Goal: Task Accomplishment & Management: Manage account settings

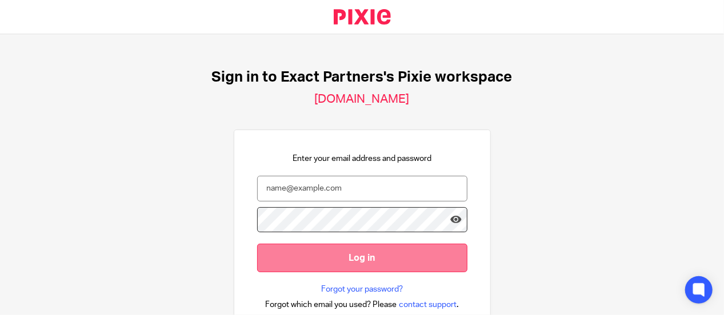
scroll to position [88, 0]
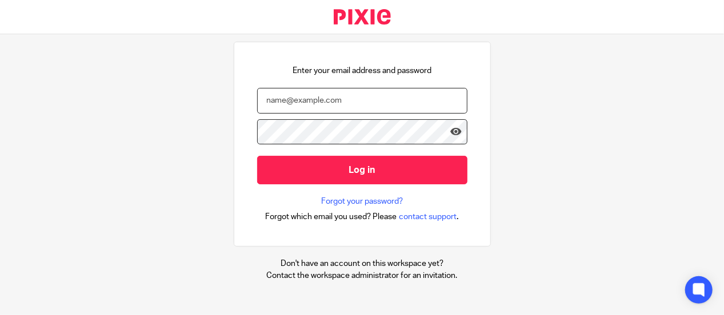
click at [323, 102] on input "email" at bounding box center [362, 101] width 210 height 26
type input "rradores@getexact"
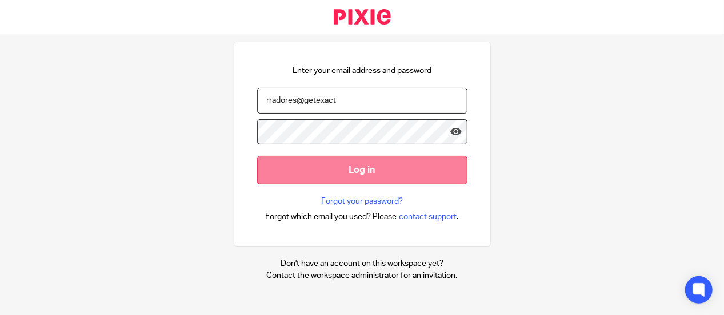
click at [360, 168] on input "Log in" at bounding box center [362, 170] width 210 height 28
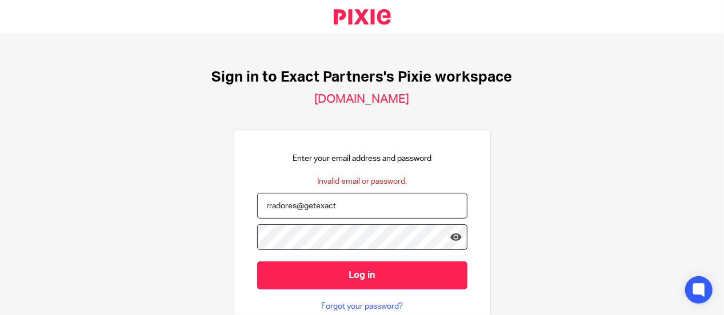
click at [340, 205] on input "rradores@getexact" at bounding box center [362, 206] width 210 height 26
click at [339, 203] on input "rradores@getexact" at bounding box center [362, 206] width 210 height 26
type input "rradores@getexact.com"
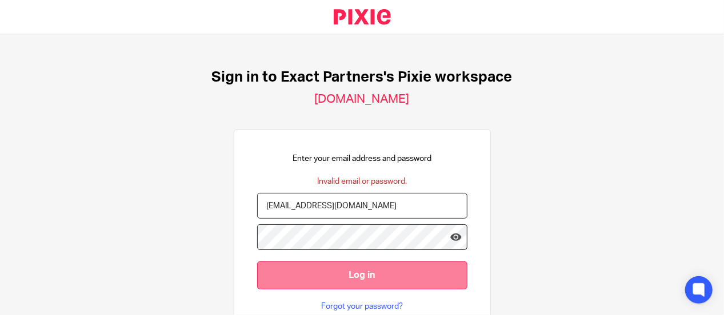
click at [344, 277] on input "Log in" at bounding box center [362, 276] width 210 height 28
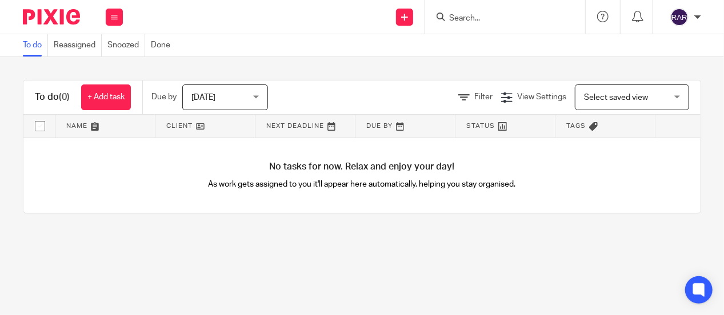
click at [0, 315] on nordpass-portal at bounding box center [0, 315] width 0 height 0
click at [74, 40] on link "Reassigned" at bounding box center [78, 45] width 48 height 22
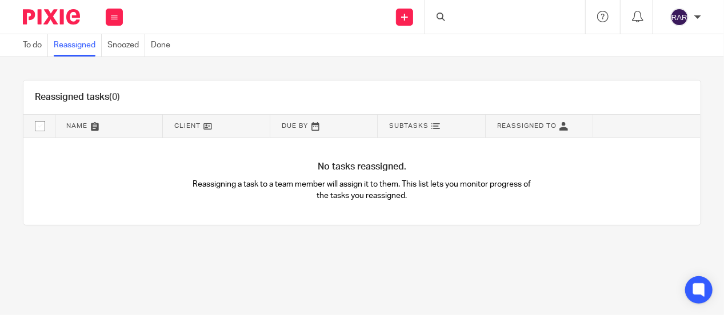
click at [29, 46] on link "To do" at bounding box center [35, 45] width 25 height 22
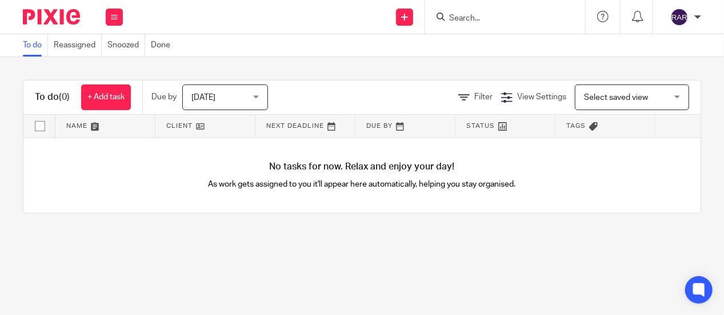
click at [92, 183] on div "No tasks for now. Relax and enjoy your day! As work gets assigned to you it'll …" at bounding box center [361, 175] width 677 height 75
click at [62, 42] on link "Reassigned" at bounding box center [78, 45] width 48 height 22
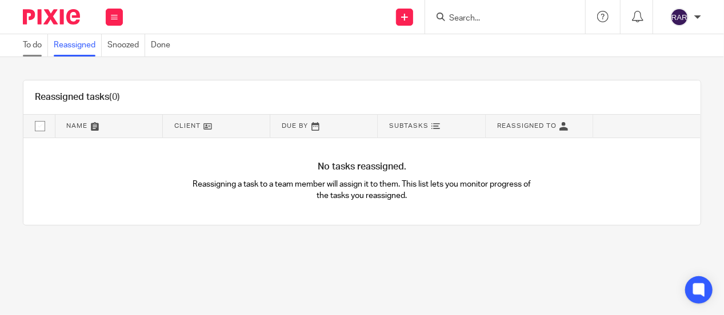
click at [34, 43] on link "To do" at bounding box center [35, 45] width 25 height 22
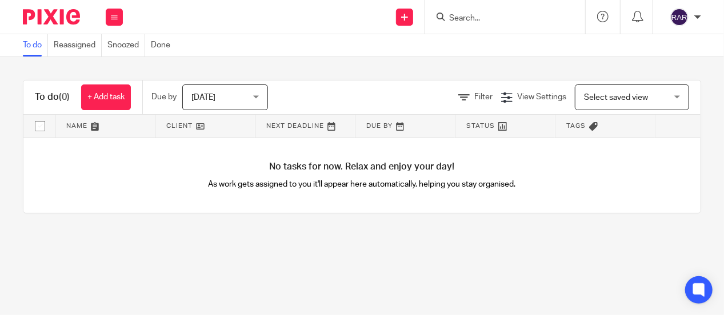
click at [256, 94] on div "Today Today" at bounding box center [225, 98] width 86 height 26
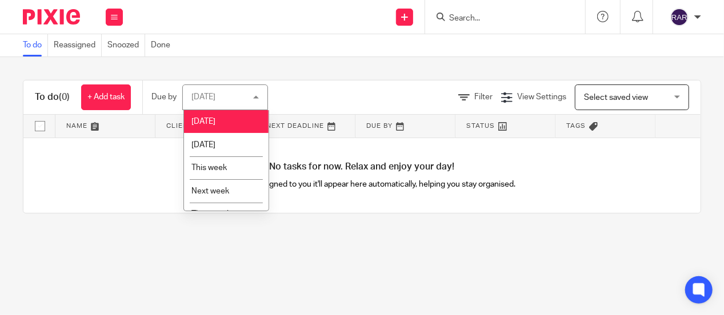
click at [324, 43] on div "To do Reassigned Snoozed Done" at bounding box center [362, 45] width 724 height 23
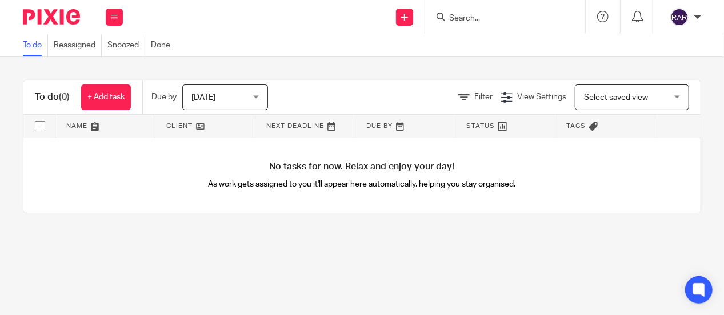
click at [697, 14] on div at bounding box center [697, 17] width 7 height 7
click at [648, 45] on span "My profile" at bounding box center [652, 46] width 35 height 8
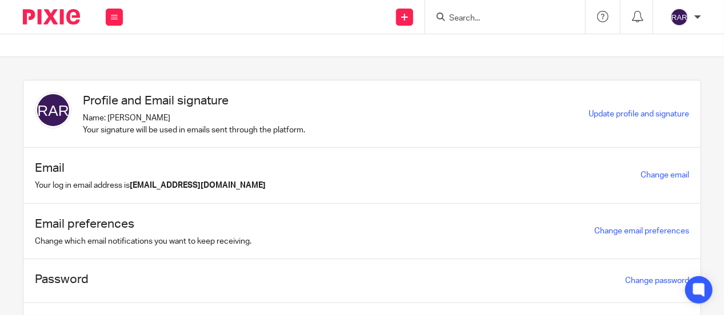
click at [698, 16] on div at bounding box center [697, 17] width 7 height 7
click at [660, 44] on span "My profile" at bounding box center [652, 46] width 35 height 8
click at [640, 18] on icon at bounding box center [637, 16] width 11 height 11
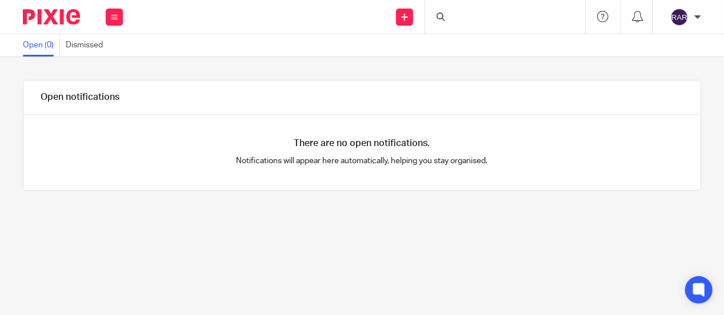
click at [678, 15] on img at bounding box center [679, 17] width 18 height 18
click at [370, 103] on div at bounding box center [424, 98] width 552 height 34
click at [78, 40] on link "Dismissed" at bounding box center [87, 45] width 43 height 22
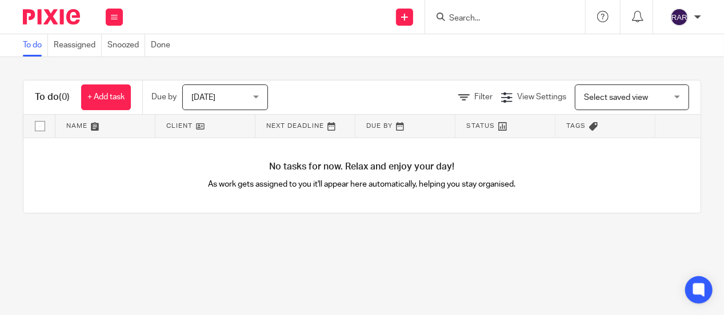
click at [132, 183] on div "No tasks for now. Relax and enjoy your day! As work gets assigned to you it'll …" at bounding box center [361, 175] width 677 height 75
click at [208, 127] on link at bounding box center [204, 126] width 99 height 23
